Goal: Information Seeking & Learning: Learn about a topic

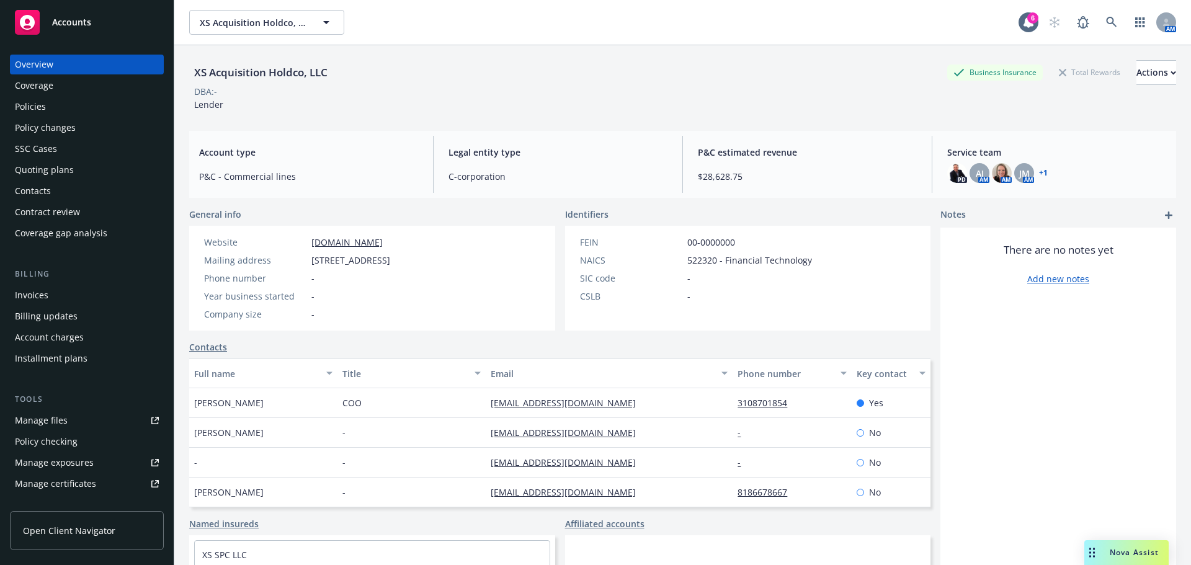
click at [30, 106] on div "Policies" at bounding box center [30, 107] width 31 height 20
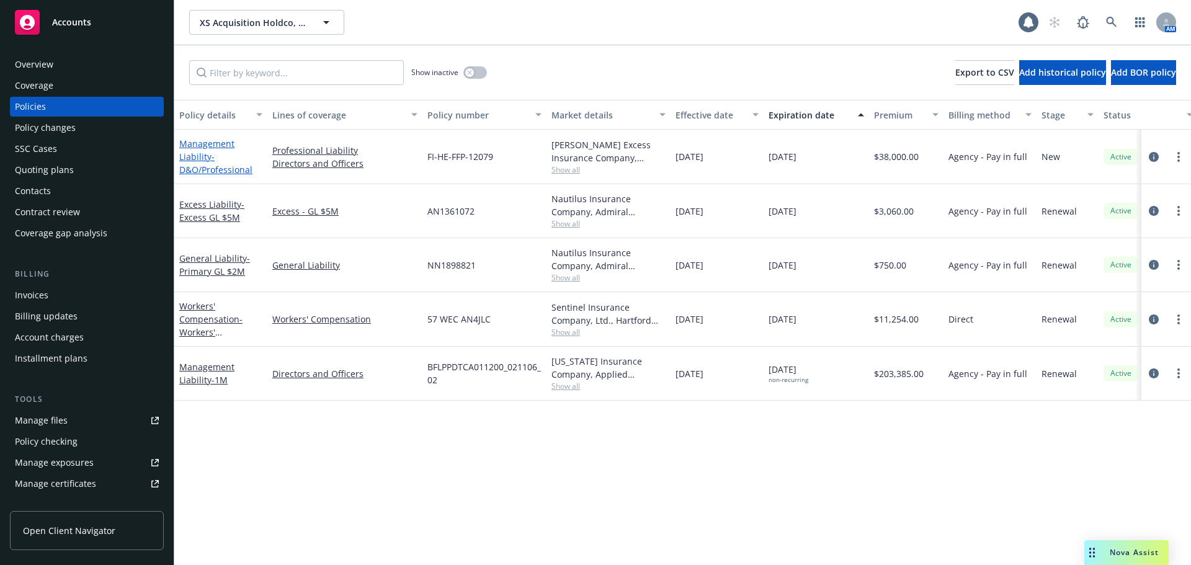
click at [216, 164] on span "- D&O/Professional" at bounding box center [215, 163] width 73 height 25
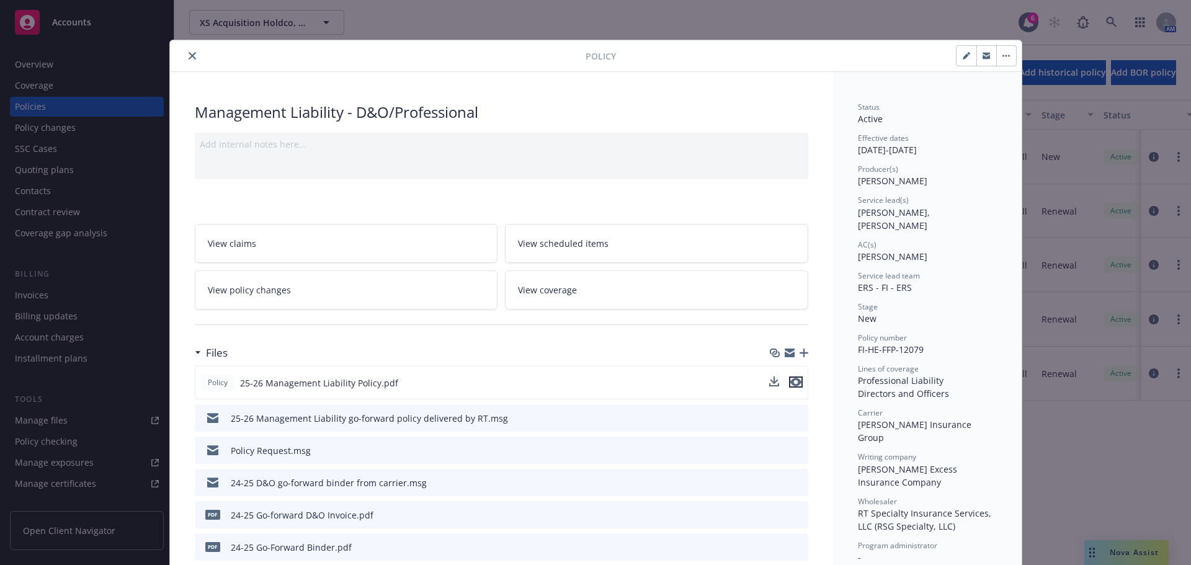
click at [796, 378] on icon "preview file" at bounding box center [795, 382] width 11 height 9
click at [189, 55] on icon "close" at bounding box center [192, 55] width 7 height 7
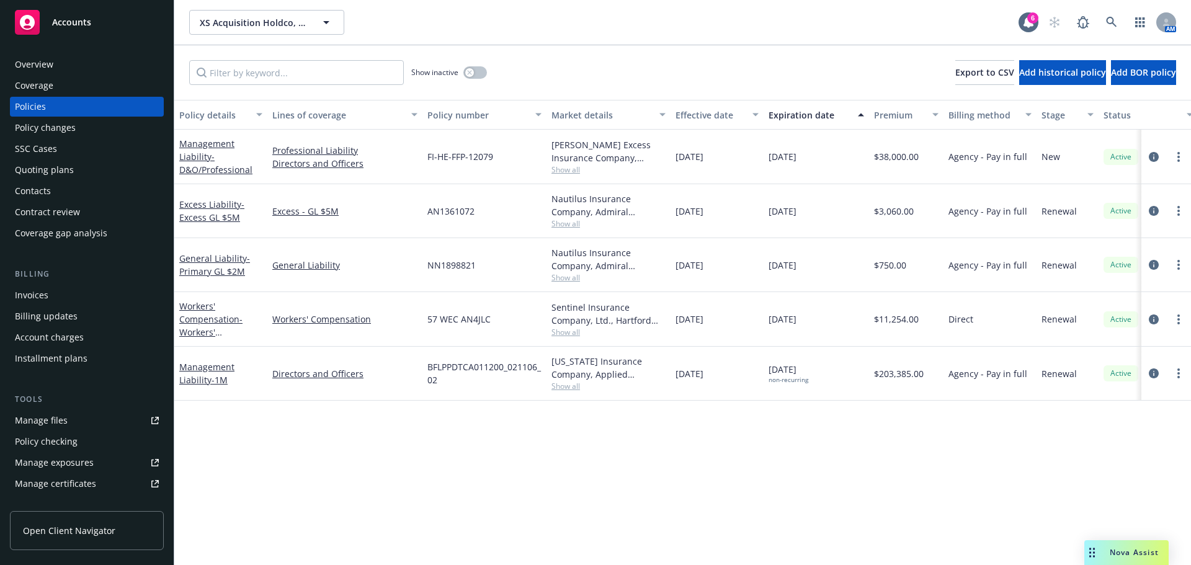
click at [497, 491] on div "Policy details Lines of coverage Policy number Market details Effective date Ex…" at bounding box center [682, 332] width 1016 height 465
click at [1118, 554] on span "Nova Assist" at bounding box center [1133, 552] width 49 height 11
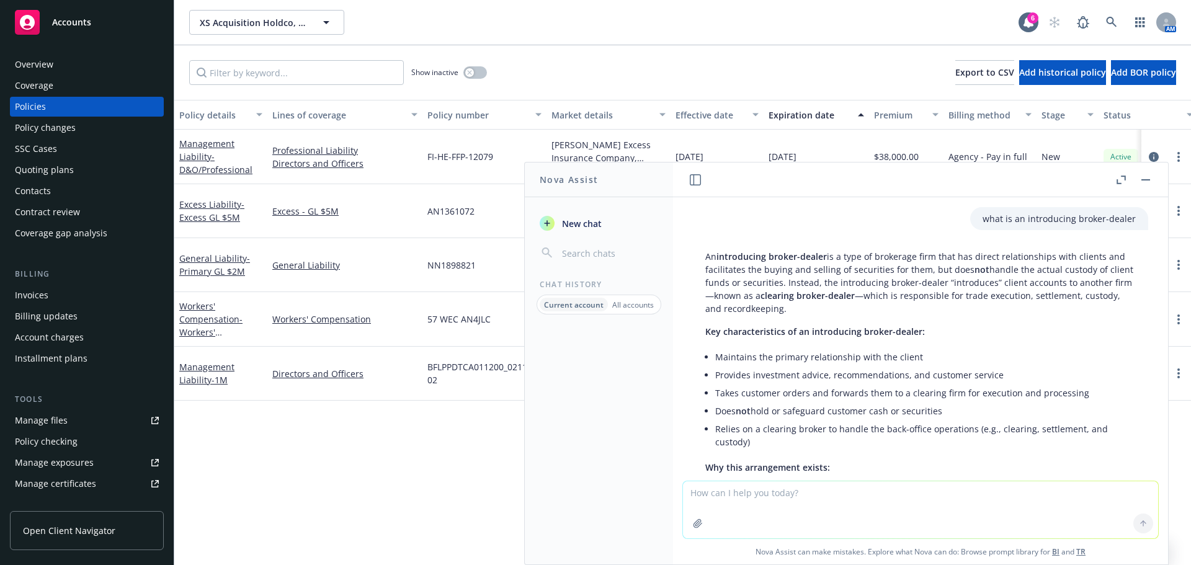
click at [872, 511] on textarea at bounding box center [920, 509] width 475 height 57
type textarea "what do EPL & Fiduciary cover"
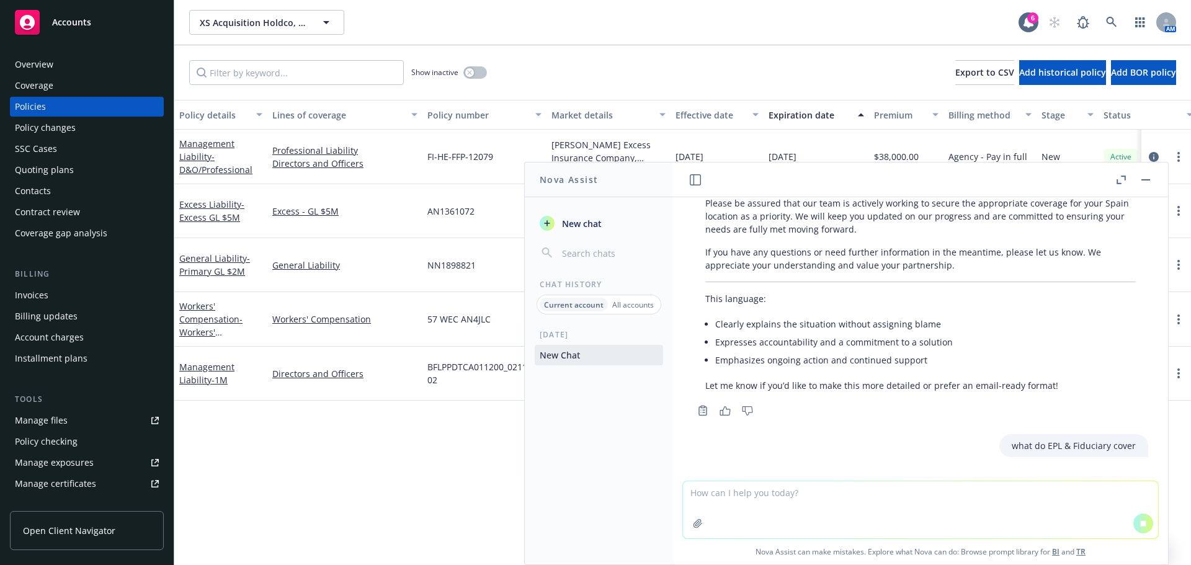
scroll to position [1454, 0]
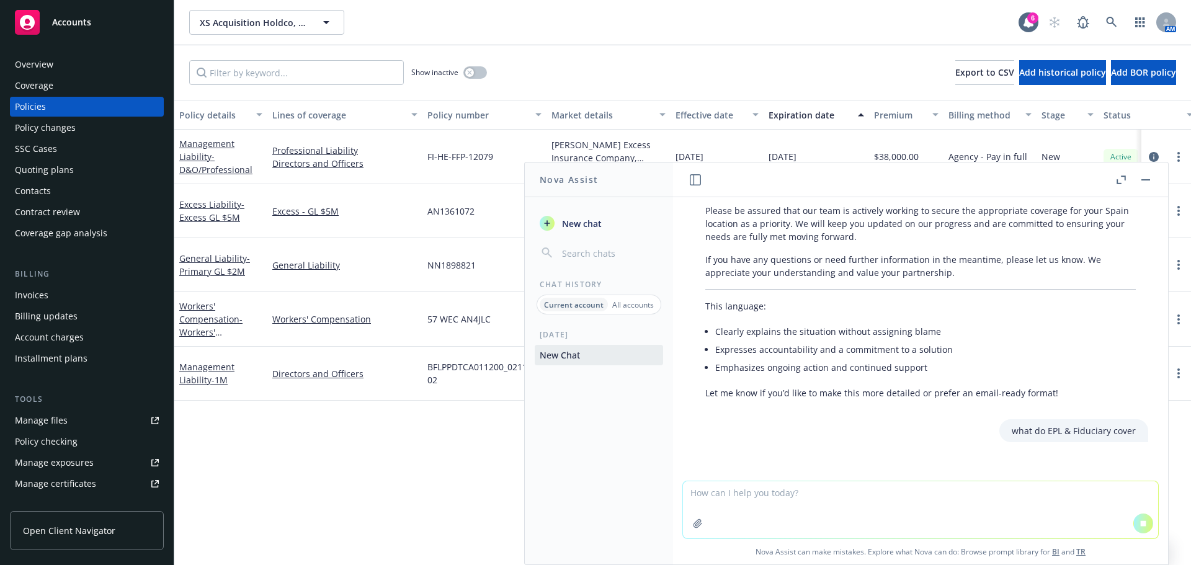
click at [1065, 424] on p "what do EPL & Fiduciary cover" at bounding box center [1073, 430] width 124 height 13
click at [1063, 424] on p "what do EPL & Fiduciary cover" at bounding box center [1073, 430] width 124 height 13
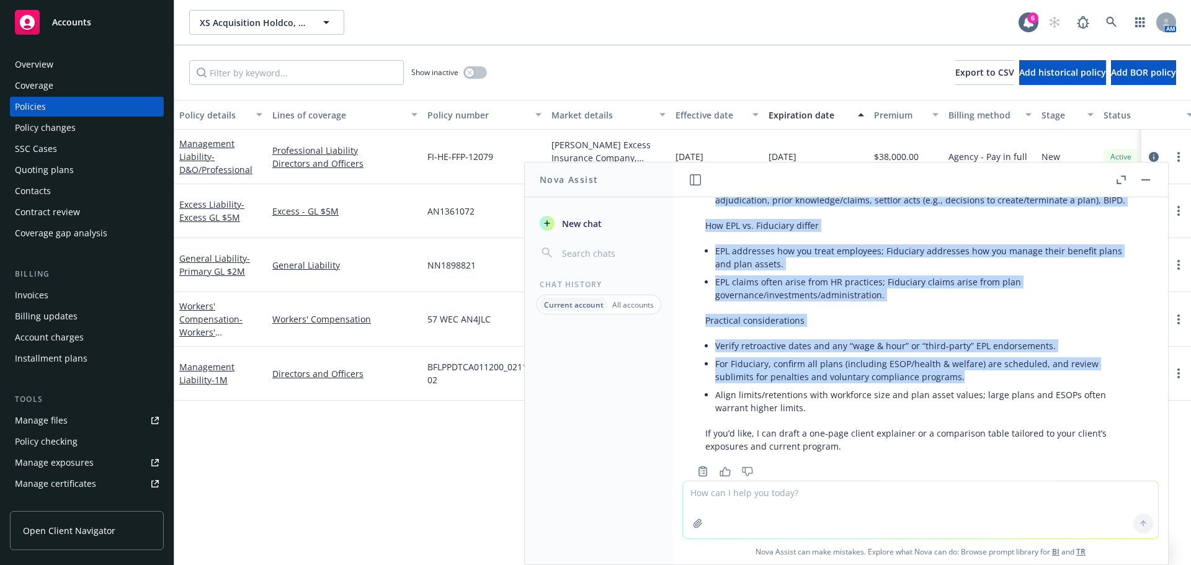
scroll to position [2257, 0]
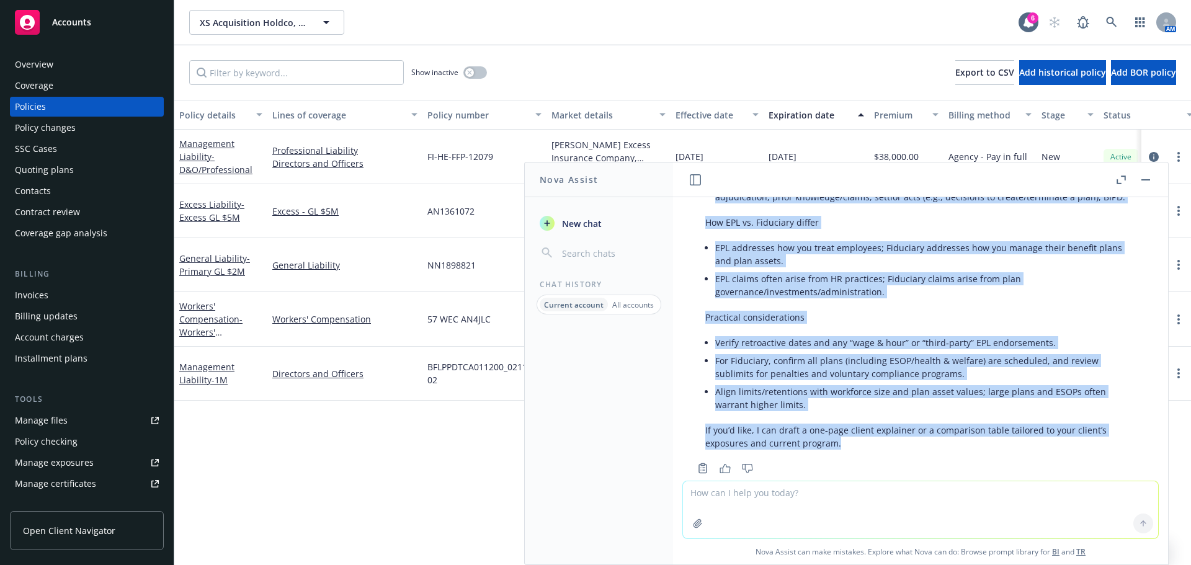
drag, startPoint x: 705, startPoint y: 271, endPoint x: 1023, endPoint y: 412, distance: 347.9
click at [1023, 412] on div "Here’s a concise overview. Employment Practices Liability (EPL) What it is: Ins…" at bounding box center [920, 88] width 455 height 734
click at [894, 424] on p "If you’d like, I can draft a one‑page client explainer or a comparison table ta…" at bounding box center [920, 437] width 430 height 26
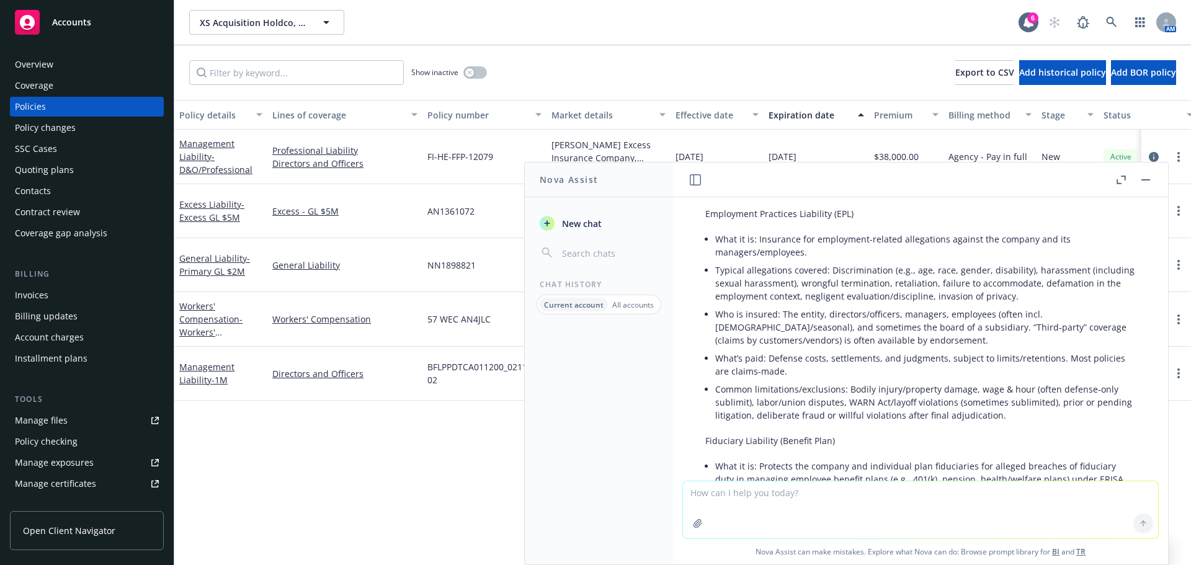
scroll to position [1736, 0]
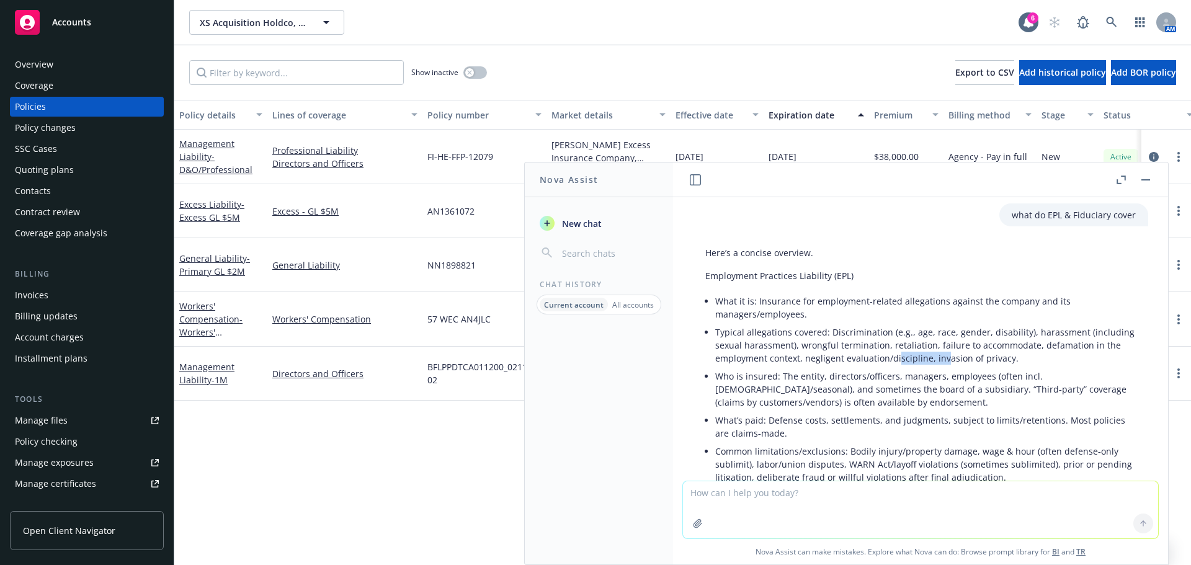
drag, startPoint x: 897, startPoint y: 336, endPoint x: 941, endPoint y: 337, distance: 44.0
click at [941, 337] on li "Typical allegations covered: Discrimination (e.g., age, race, gender, disabilit…" at bounding box center [925, 345] width 420 height 44
drag, startPoint x: 941, startPoint y: 337, endPoint x: 794, endPoint y: 314, distance: 148.8
click at [794, 323] on li "Typical allegations covered: Discrimination (e.g., age, race, gender, disabilit…" at bounding box center [925, 345] width 420 height 44
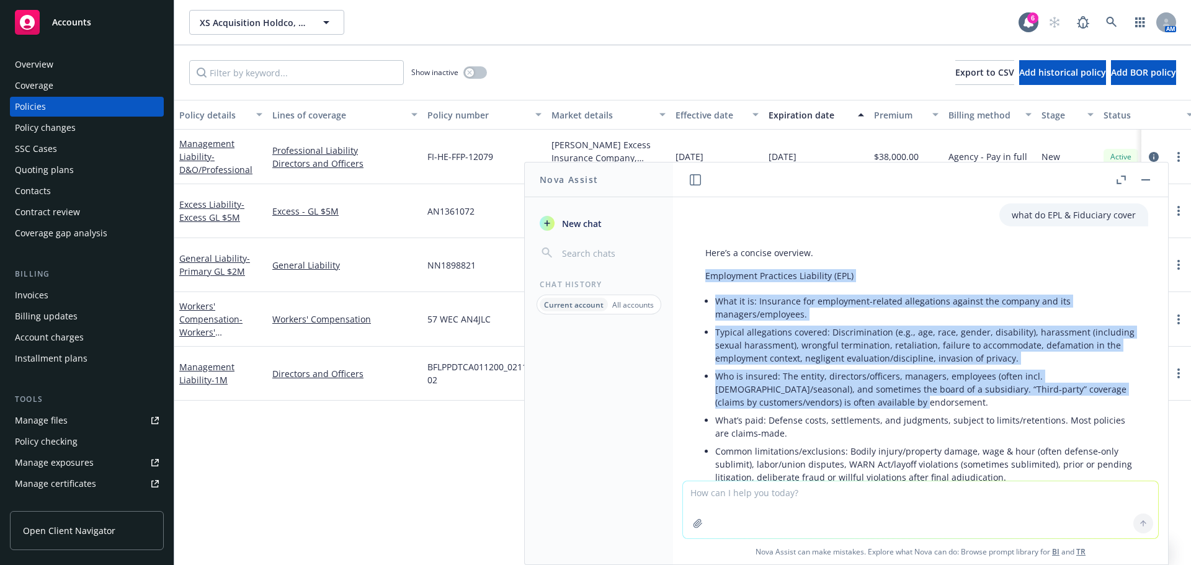
drag, startPoint x: 703, startPoint y: 249, endPoint x: 879, endPoint y: 378, distance: 218.3
copy div "Employment Practices Liability (EPL) What it is: Insurance for employment-relat…"
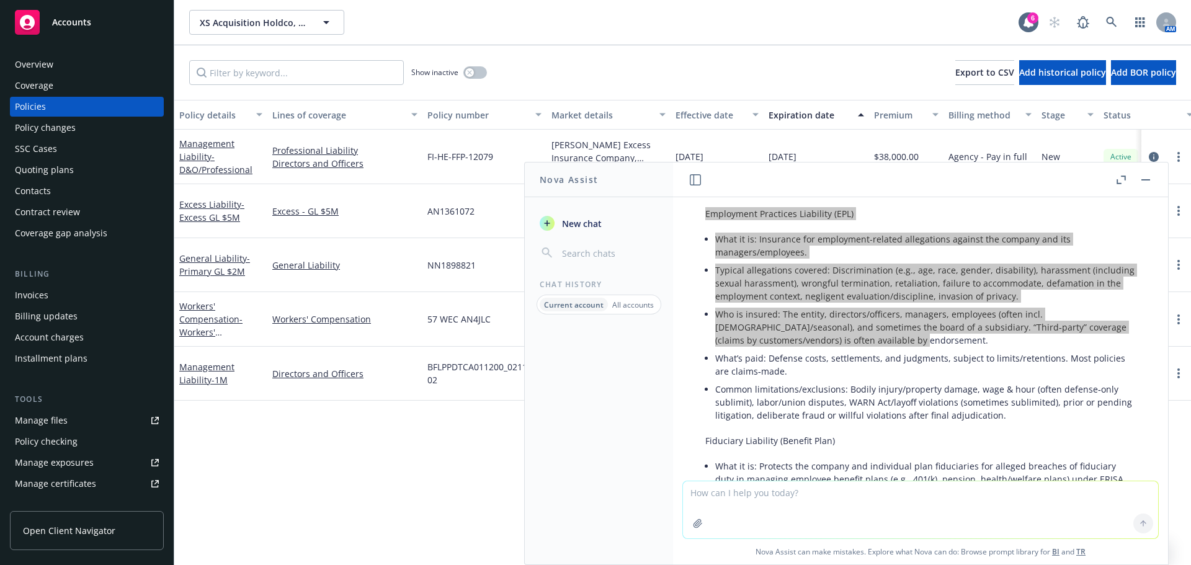
scroll to position [1860, 0]
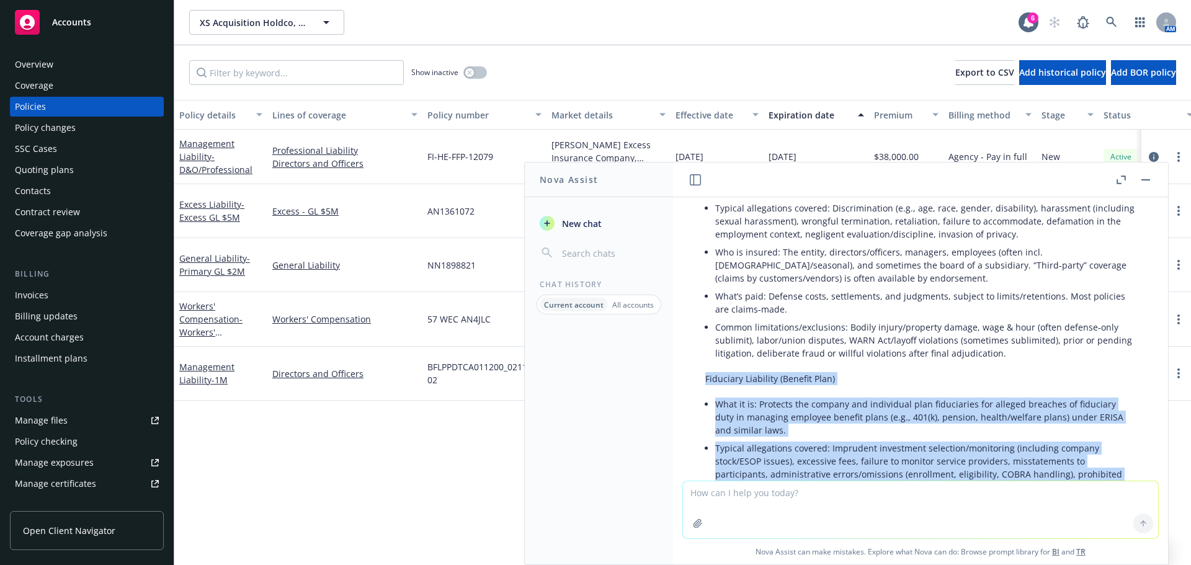
drag, startPoint x: 706, startPoint y: 351, endPoint x: 806, endPoint y: 463, distance: 149.8
click at [806, 463] on div "Here’s a concise overview. Employment Practices Liability (EPL) What it is: Ins…" at bounding box center [920, 484] width 455 height 734
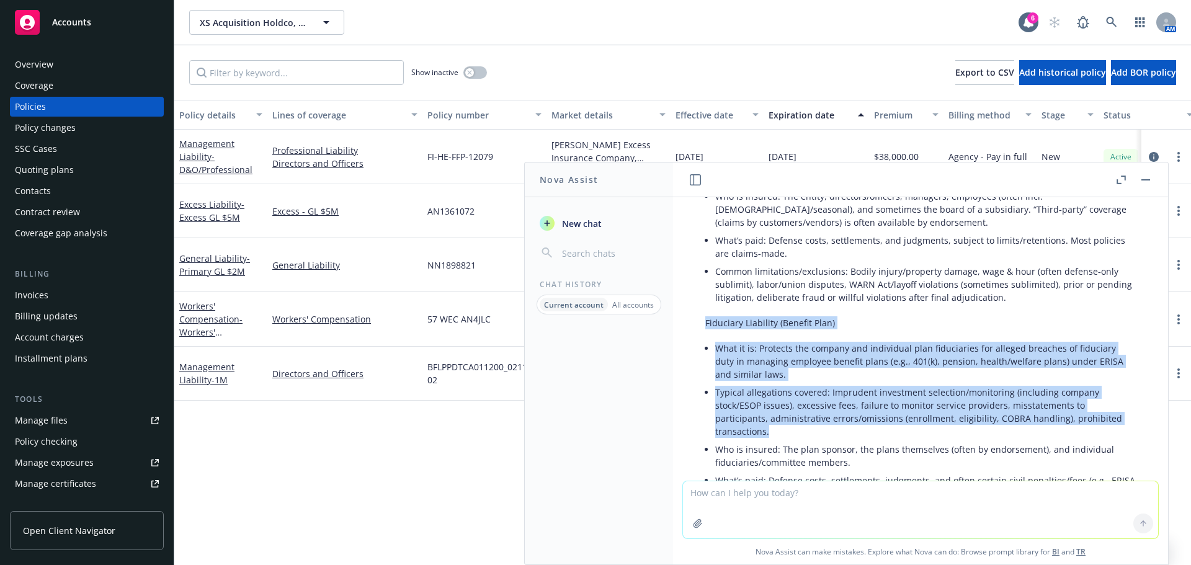
scroll to position [1984, 0]
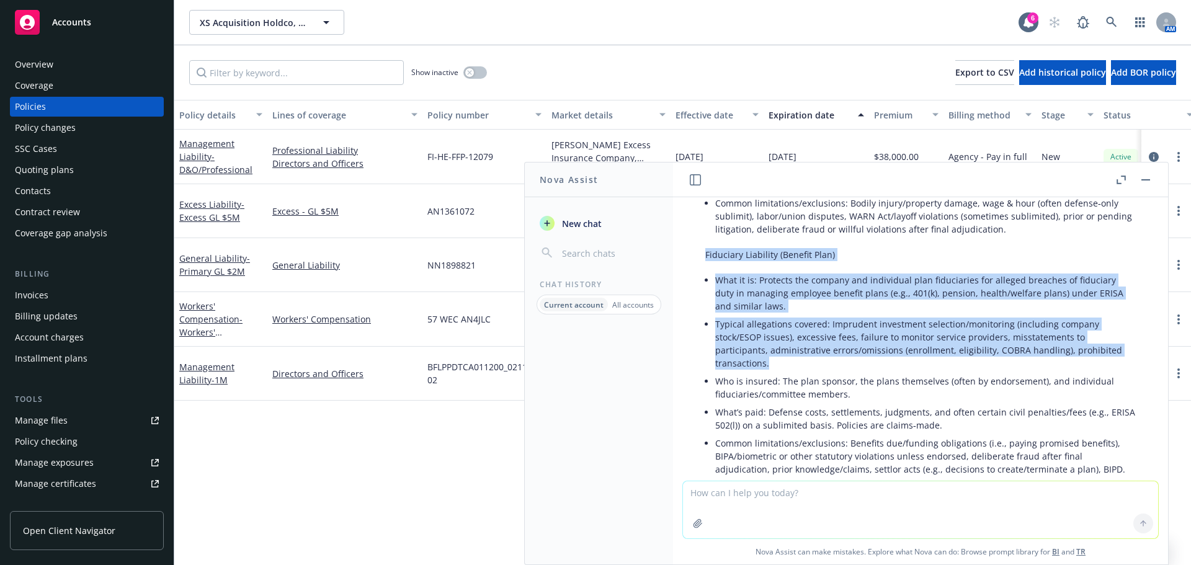
copy div "Fiduciary Liability (Benefit Plan) What it is: Protects the company and individ…"
click at [1145, 182] on button "button" at bounding box center [1145, 179] width 15 height 15
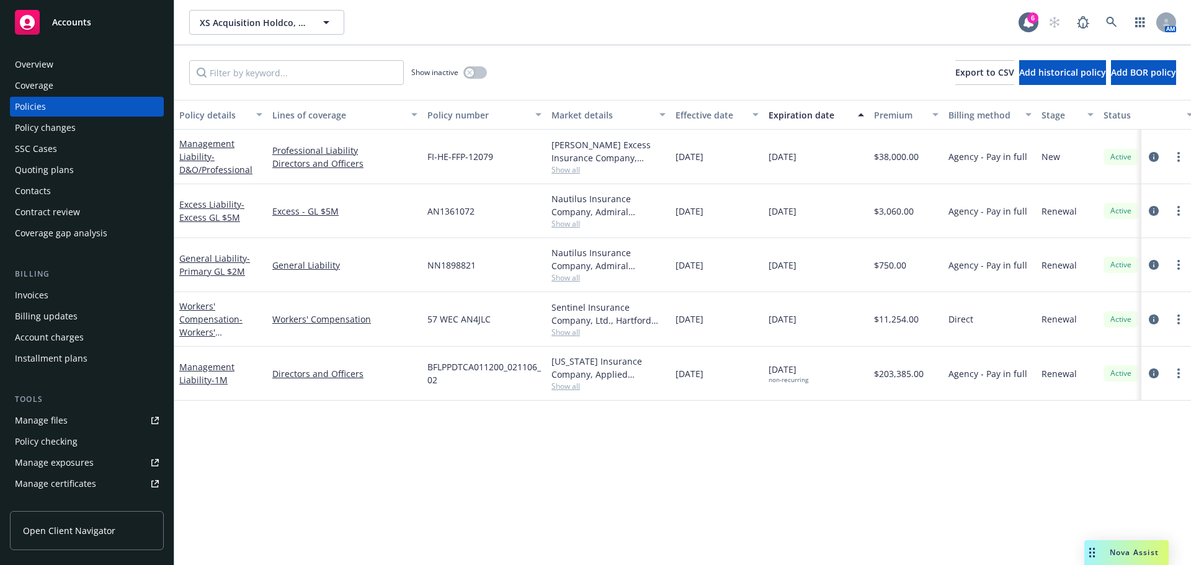
click at [463, 473] on div "Policy details Lines of coverage Policy number Market details Effective date Ex…" at bounding box center [682, 332] width 1016 height 465
